Goal: Information Seeking & Learning: Learn about a topic

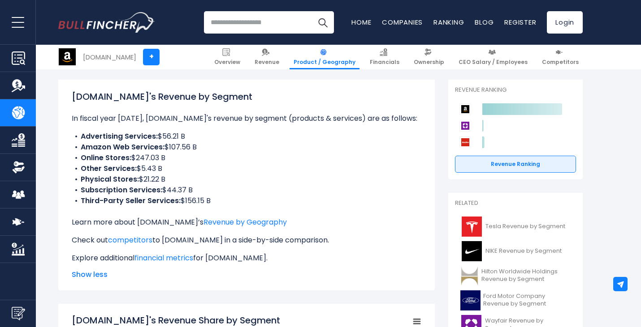
drag, startPoint x: 113, startPoint y: 138, endPoint x: 220, endPoint y: 194, distance: 121.2
click at [220, 194] on ul "Advertising Services: $56.21 B Amazon Web Services: $107.56 B Online Stores: $2…" at bounding box center [246, 168] width 349 height 75
click at [220, 194] on li "Subscription Services: $44.37 B" at bounding box center [246, 190] width 349 height 11
drag, startPoint x: 224, startPoint y: 206, endPoint x: 69, endPoint y: 144, distance: 167.7
click at [69, 144] on div "[DOMAIN_NAME]'s Revenue by Segment In fiscal year [DATE], [DOMAIN_NAME]'s reven…" at bounding box center [246, 185] width 376 height 211
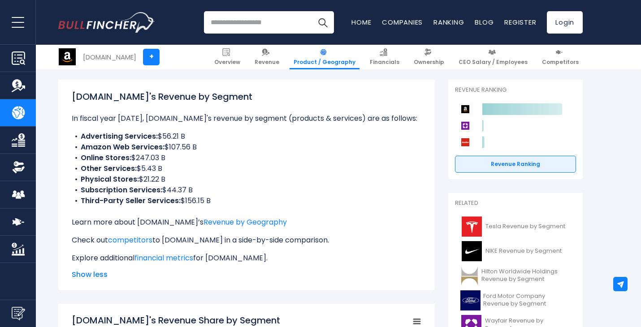
drag, startPoint x: 87, startPoint y: 136, endPoint x: 229, endPoint y: 202, distance: 156.7
click at [229, 202] on ul "Advertising Services: $56.21 B Amazon Web Services: $107.56 B Online Stores: $2…" at bounding box center [246, 168] width 349 height 75
click at [229, 202] on li "Third-Party Seller Services: $156.15 B" at bounding box center [246, 201] width 349 height 11
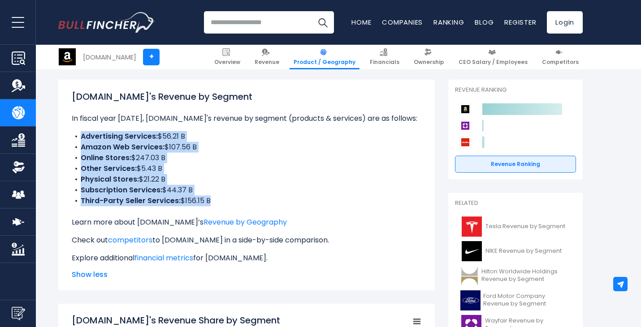
drag, startPoint x: 232, startPoint y: 209, endPoint x: 78, endPoint y: 138, distance: 170.2
click at [78, 138] on div "[DOMAIN_NAME]'s Revenue by Segment In fiscal year [DATE], [DOMAIN_NAME]'s reven…" at bounding box center [246, 177] width 349 height 174
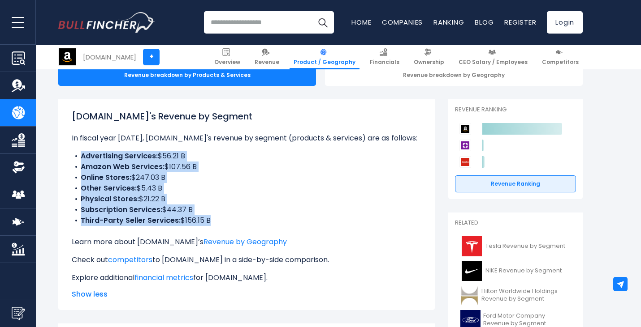
scroll to position [102, 0]
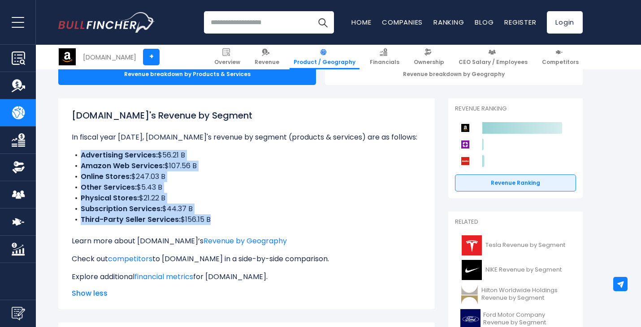
drag, startPoint x: 78, startPoint y: 138, endPoint x: 89, endPoint y: 132, distance: 12.2
click at [89, 132] on body "Overview Revenue Product / Geography" at bounding box center [320, 61] width 641 height 327
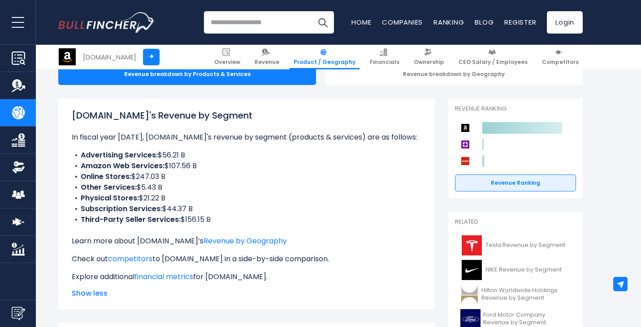
click at [89, 132] on p "In fiscal year [DATE], [DOMAIN_NAME]'s revenue by segment (products & services)…" at bounding box center [246, 137] width 349 height 11
click at [78, 153] on li "Advertising Services: $56.21 B" at bounding box center [246, 155] width 349 height 11
drag, startPoint x: 244, startPoint y: 213, endPoint x: 79, endPoint y: 145, distance: 177.8
click at [79, 145] on div "[DOMAIN_NAME]'s Revenue by Segment In fiscal year [DATE], [DOMAIN_NAME]'s reven…" at bounding box center [246, 196] width 349 height 174
click at [73, 138] on div at bounding box center [73, 138] width 0 height 0
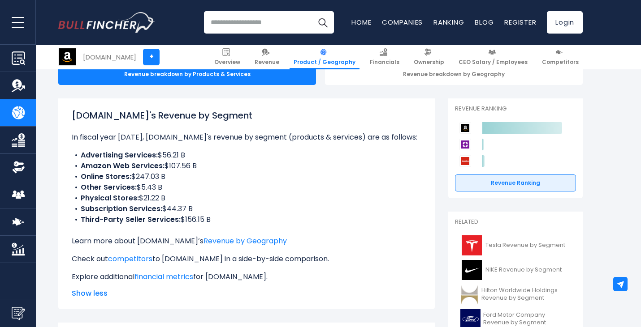
click at [82, 156] on b "Advertising Services:" at bounding box center [119, 155] width 77 height 10
click at [166, 199] on li "Physical Stores: $21.22 B" at bounding box center [246, 198] width 349 height 11
drag, startPoint x: 215, startPoint y: 221, endPoint x: 73, endPoint y: 200, distance: 143.5
click at [73, 200] on ul "Advertising Services: $56.21 B Amazon Web Services: $107.56 B Online Stores: $2…" at bounding box center [246, 187] width 349 height 75
click at [209, 181] on li "Online Stores: $247.03 B" at bounding box center [246, 177] width 349 height 11
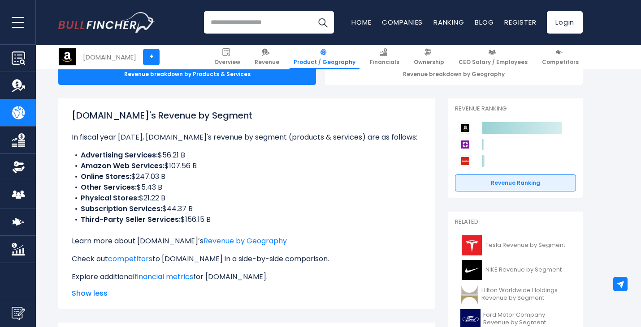
drag, startPoint x: 181, startPoint y: 188, endPoint x: 62, endPoint y: 189, distance: 119.2
click at [62, 189] on div "[DOMAIN_NAME]'s Revenue by Segment In fiscal year [DATE], [DOMAIN_NAME]'s reven…" at bounding box center [246, 204] width 376 height 211
drag, startPoint x: 84, startPoint y: 179, endPoint x: 172, endPoint y: 172, distance: 88.1
click at [172, 172] on li "Online Stores: $247.03 B" at bounding box center [246, 177] width 349 height 11
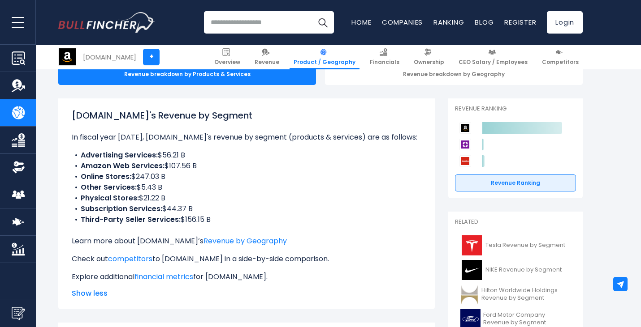
scroll to position [111, 0]
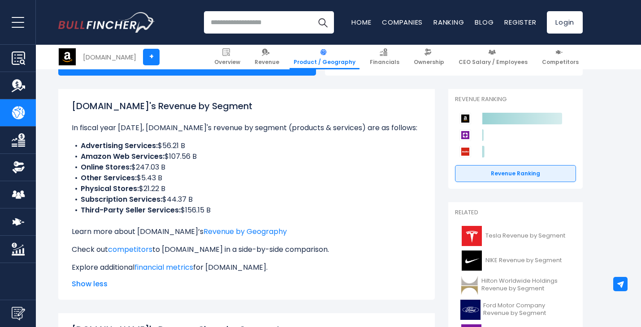
click at [205, 174] on li "Other Services: $5.43 B" at bounding box center [246, 178] width 349 height 11
drag, startPoint x: 181, startPoint y: 171, endPoint x: 81, endPoint y: 168, distance: 100.4
click at [81, 168] on li "Online Stores: $247.03 B" at bounding box center [246, 167] width 349 height 11
drag, startPoint x: 79, startPoint y: 157, endPoint x: 219, endPoint y: 163, distance: 140.3
click at [219, 163] on ul "Advertising Services: $56.21 B Amazon Web Services: $107.56 B Online Stores: $2…" at bounding box center [246, 178] width 349 height 75
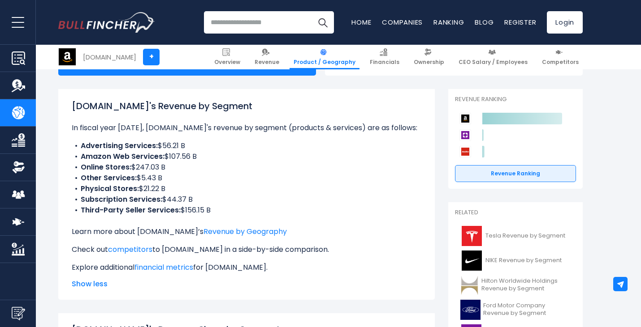
drag, startPoint x: 222, startPoint y: 146, endPoint x: 76, endPoint y: 146, distance: 146.0
click at [76, 146] on li "Advertising Services: $56.21 B" at bounding box center [246, 146] width 349 height 11
